Goal: Find specific page/section: Find specific page/section

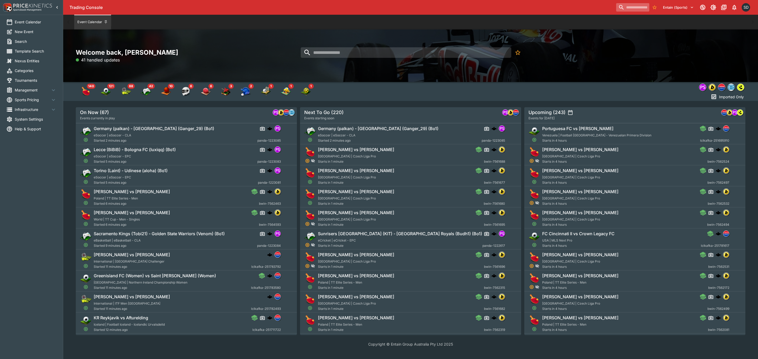
click at [624, 11] on input "search" at bounding box center [632, 7] width 33 height 8
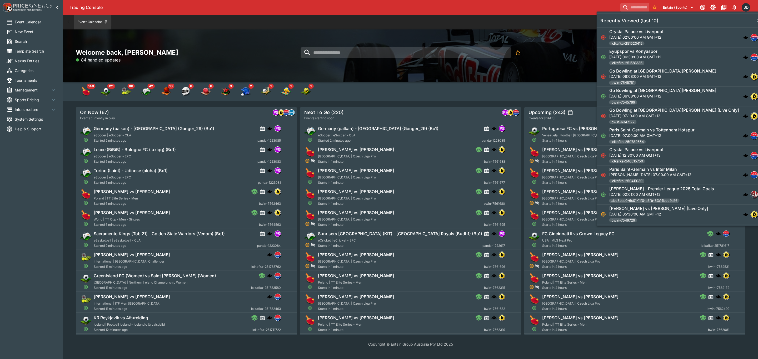
click at [630, 34] on h6 "Crystal Palace vs Liverpool" at bounding box center [636, 32] width 54 height 6
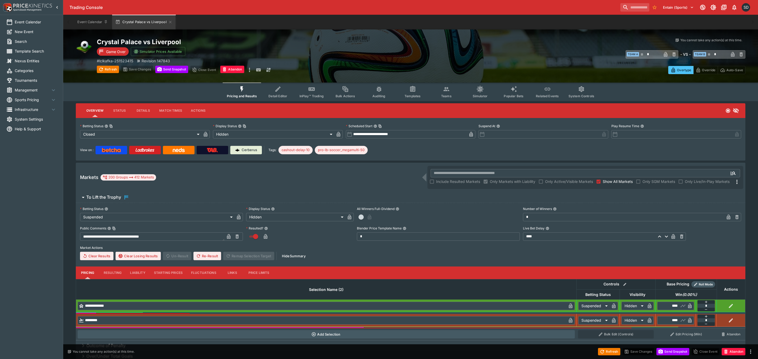
click at [429, 96] on button "Teams" at bounding box center [446, 92] width 34 height 19
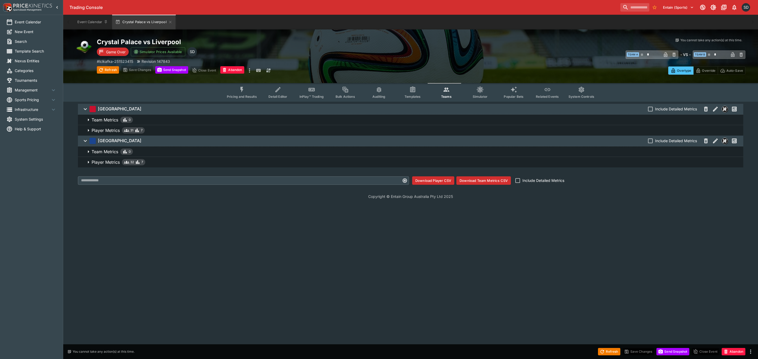
click at [413, 95] on span "Templates" at bounding box center [412, 97] width 16 height 4
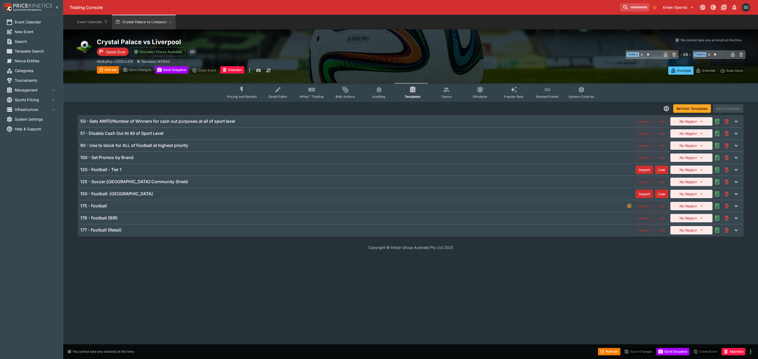
click at [129, 170] on div "120 - Football - Tier 1" at bounding box center [357, 170] width 555 height 6
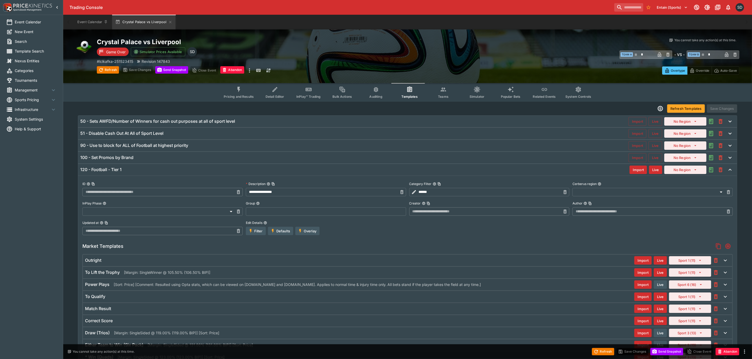
type input "**********"
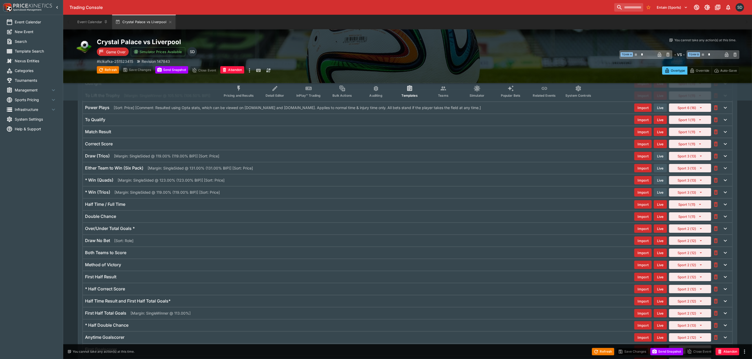
scroll to position [197, 0]
